Goal: Book appointment/travel/reservation

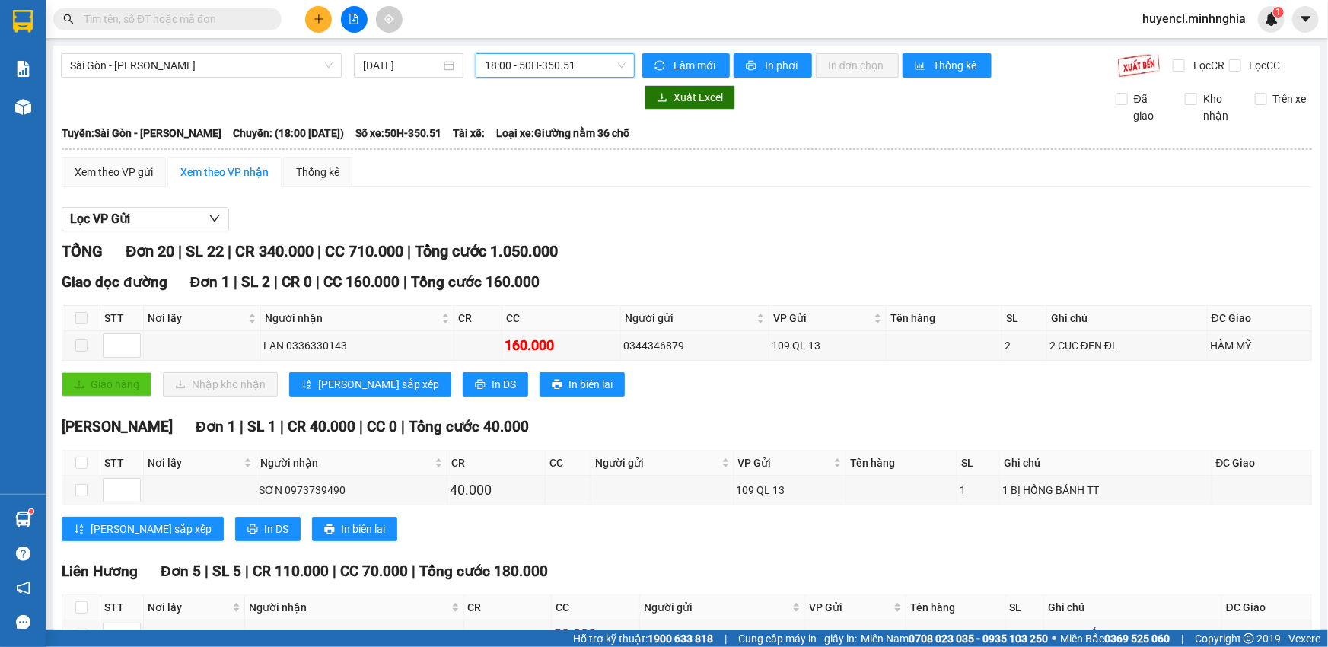
click at [585, 65] on span "18:00 - 50H-350.51" at bounding box center [555, 65] width 141 height 23
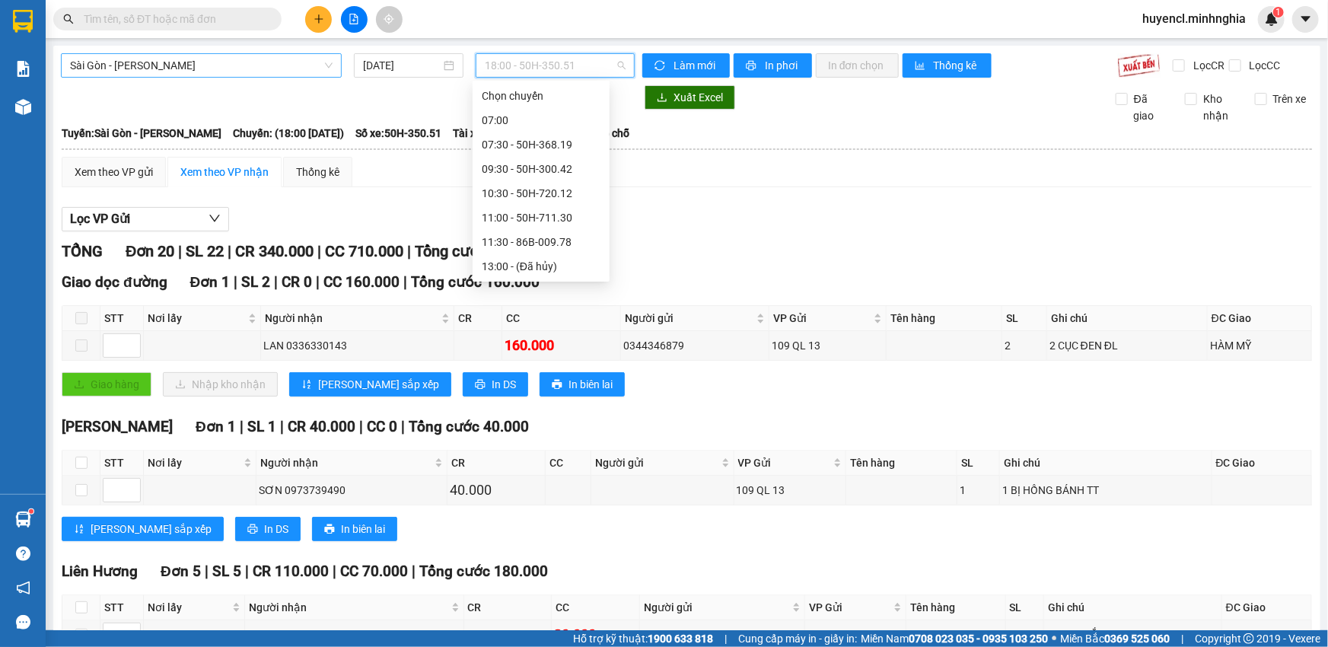
click at [273, 56] on span "Sài Gòn - [PERSON_NAME]" at bounding box center [201, 65] width 263 height 23
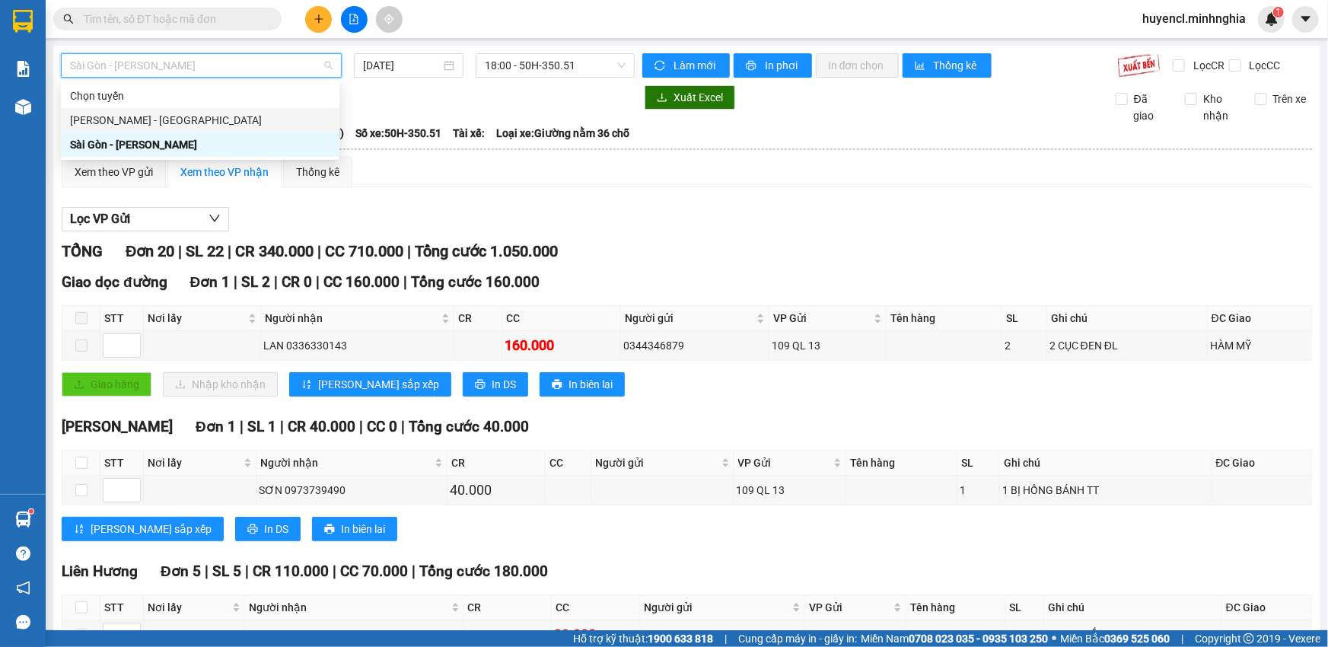
click at [174, 126] on div "[PERSON_NAME] - [GEOGRAPHIC_DATA]" at bounding box center [200, 120] width 260 height 17
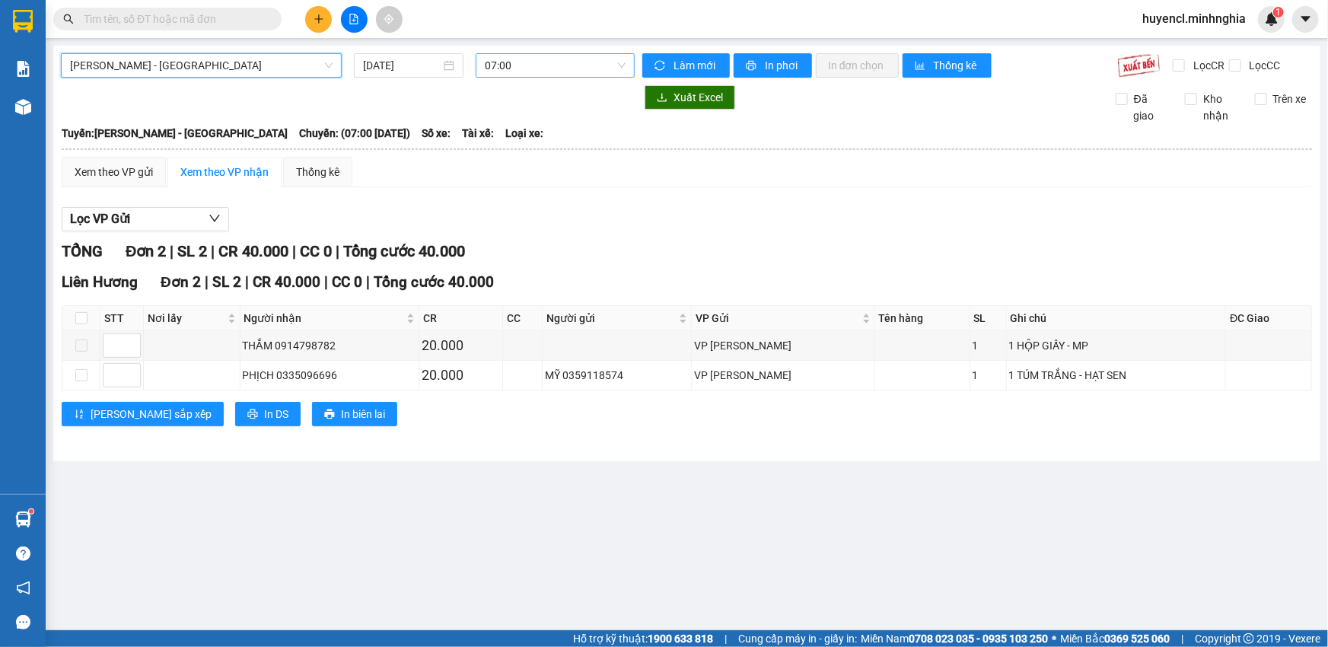
scroll to position [24, 0]
click at [533, 67] on span "07:00" at bounding box center [555, 65] width 141 height 23
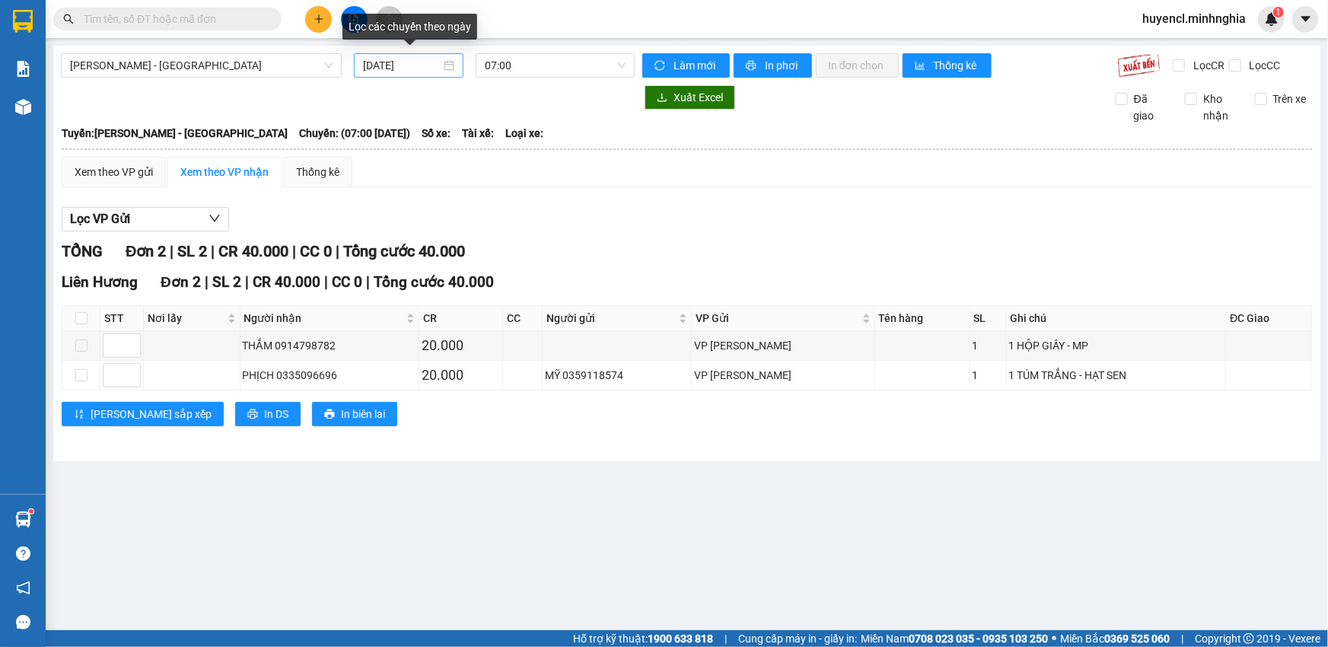
click at [445, 65] on div "[DATE]" at bounding box center [408, 65] width 91 height 17
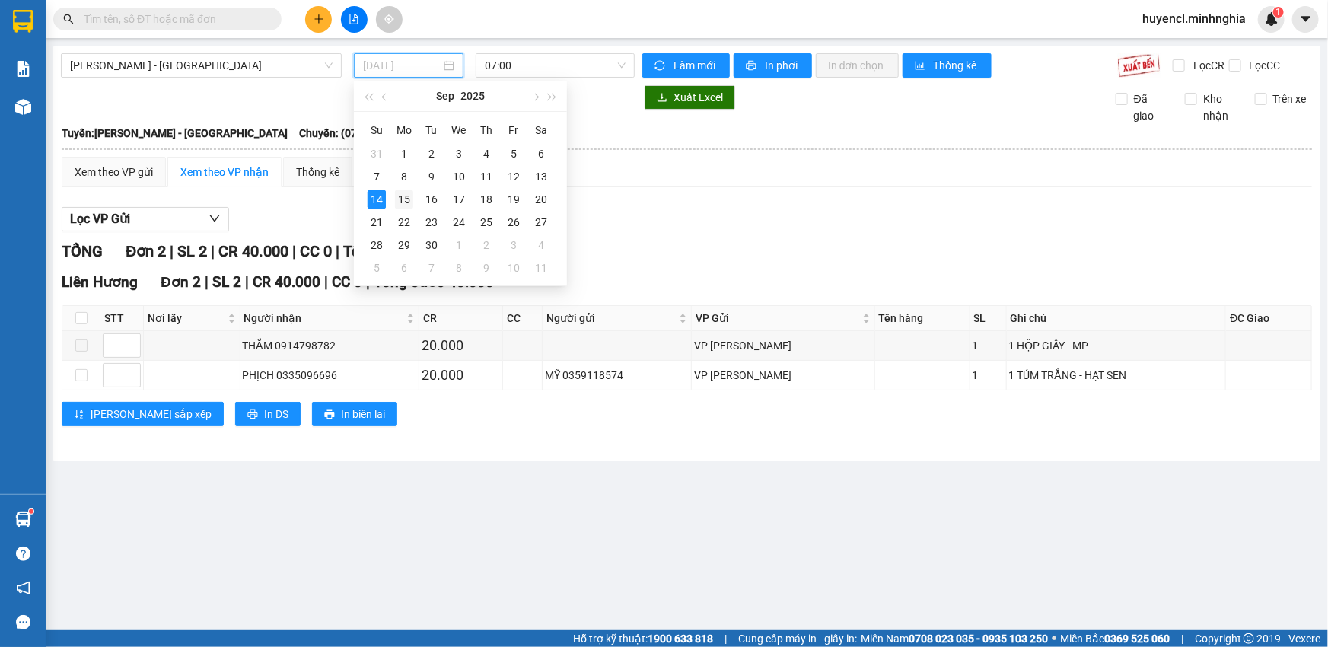
click at [403, 198] on div "15" at bounding box center [404, 199] width 18 height 18
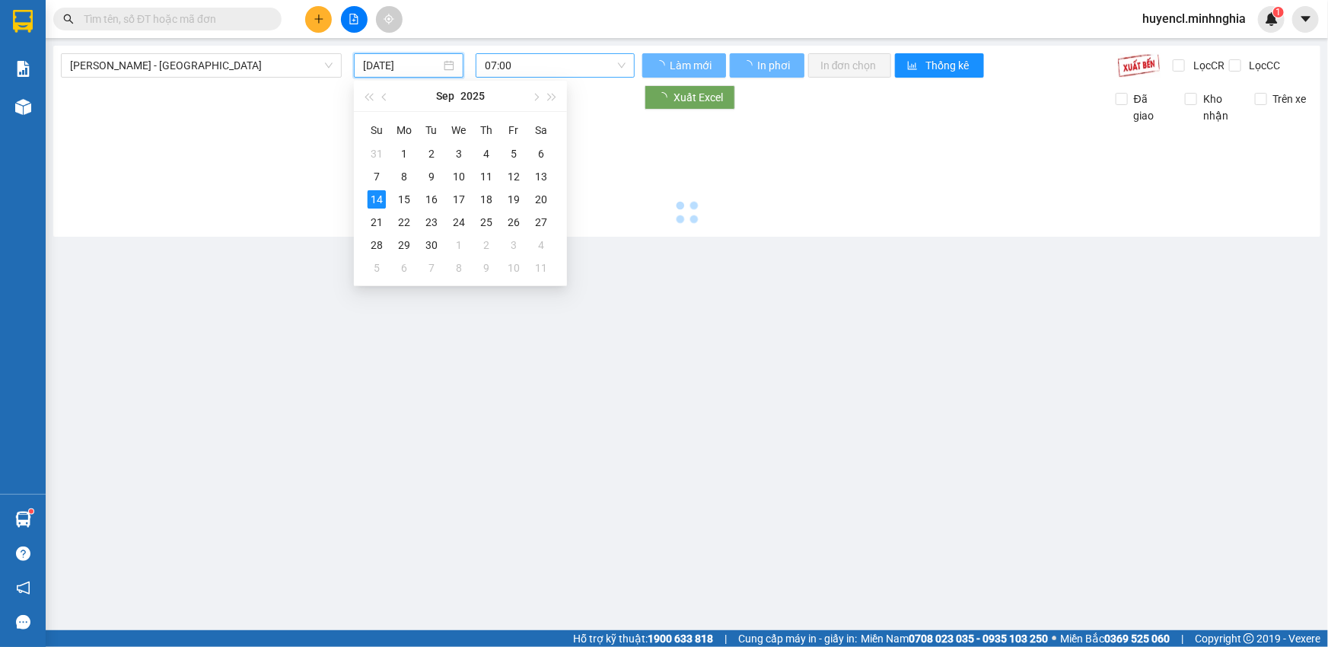
type input "[DATE]"
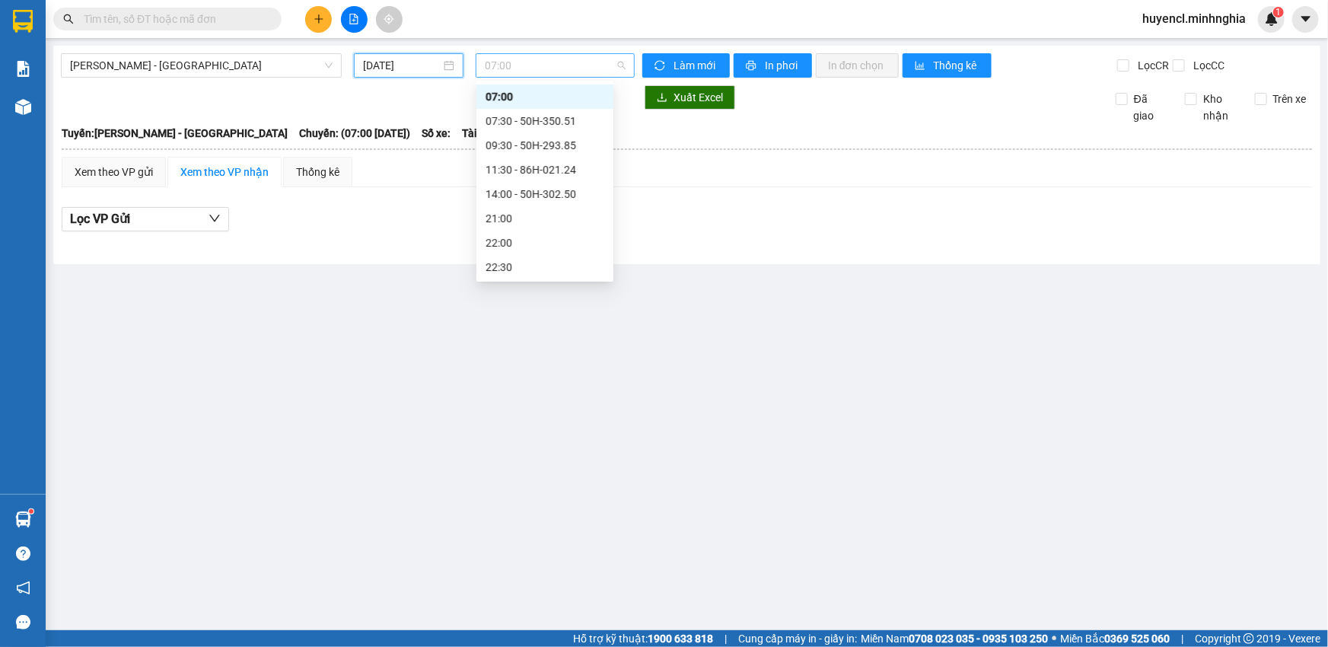
click at [566, 71] on span "07:00" at bounding box center [555, 65] width 141 height 23
